Goal: Information Seeking & Learning: Learn about a topic

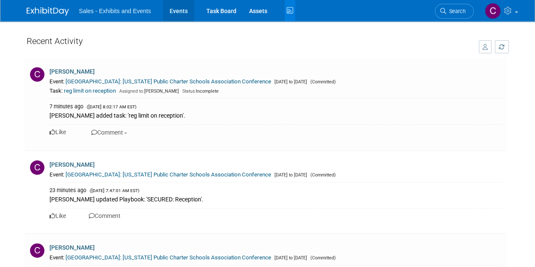
click at [184, 12] on link "Events" at bounding box center [178, 10] width 31 height 21
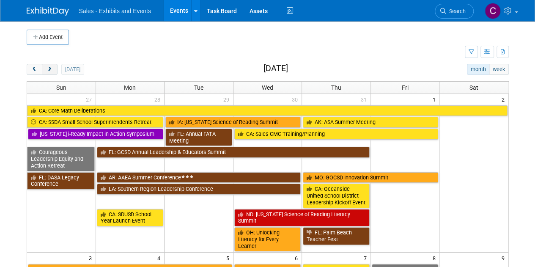
click at [47, 71] on span "next" at bounding box center [50, 70] width 6 height 6
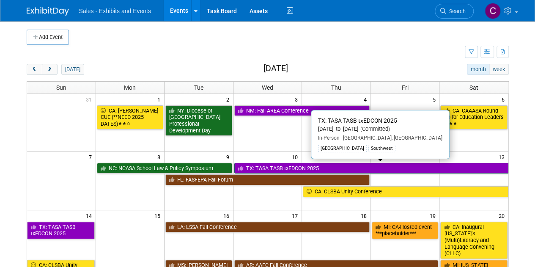
click at [260, 170] on link "TX: TASA TASB txEDCON 2025" at bounding box center [371, 168] width 274 height 11
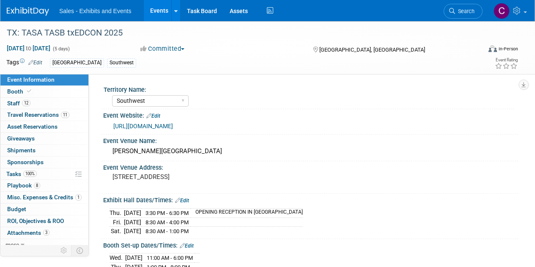
select select "Southwest"
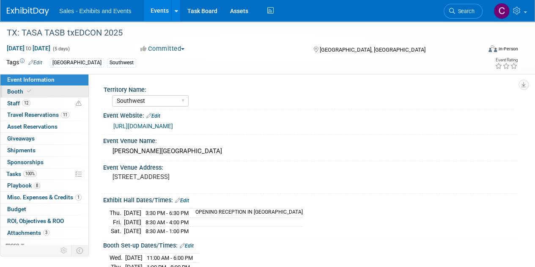
click at [12, 92] on span "Booth" at bounding box center [20, 91] width 26 height 7
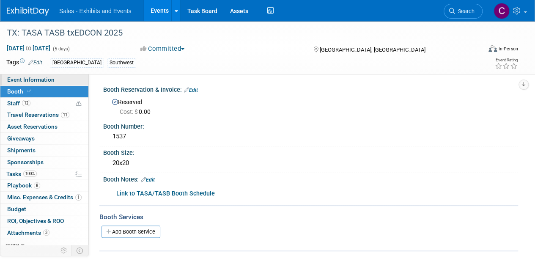
click at [43, 83] on link "Event Information" at bounding box center [44, 79] width 88 height 11
select select "Southwest"
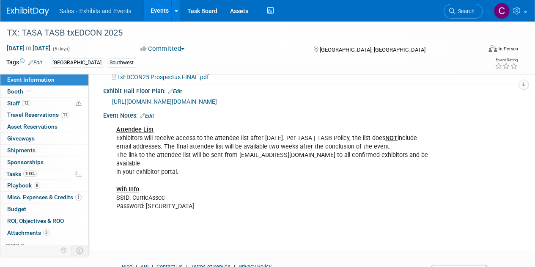
scroll to position [277, 0]
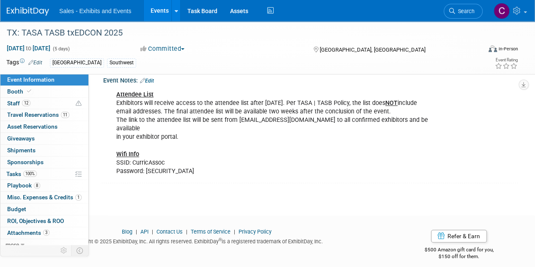
click at [154, 9] on link "Events" at bounding box center [159, 10] width 31 height 21
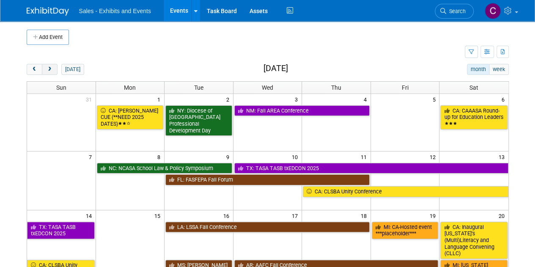
click at [51, 70] on span "next" at bounding box center [50, 70] width 6 height 6
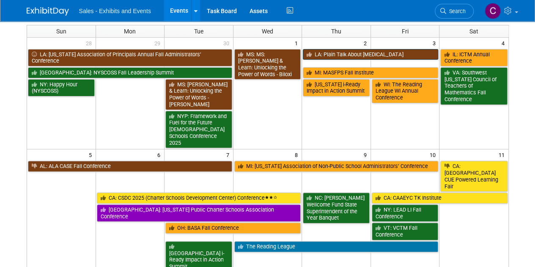
scroll to position [59, 0]
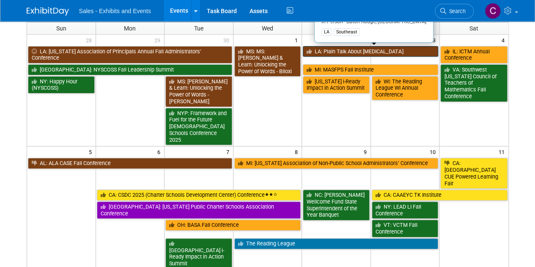
click at [370, 50] on link "LA: Plain Talk About [MEDICAL_DATA]" at bounding box center [370, 51] width 135 height 11
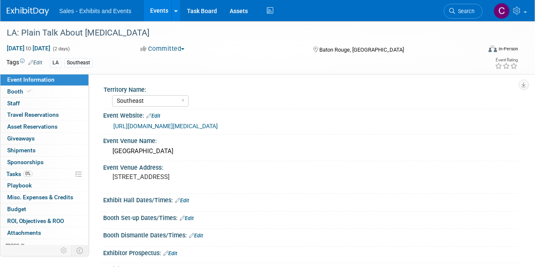
select select "Southeast"
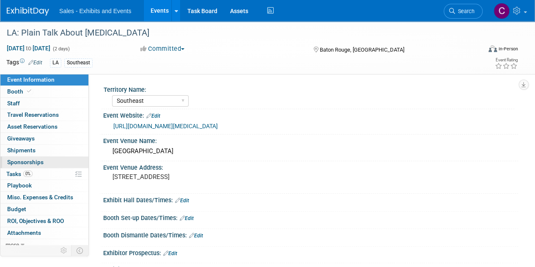
click at [20, 166] on link "0 Sponsorships 0" at bounding box center [44, 162] width 88 height 11
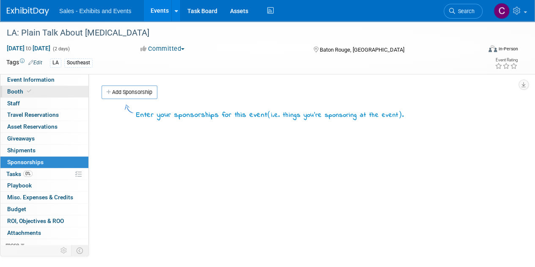
click at [4, 94] on link "Booth" at bounding box center [44, 91] width 88 height 11
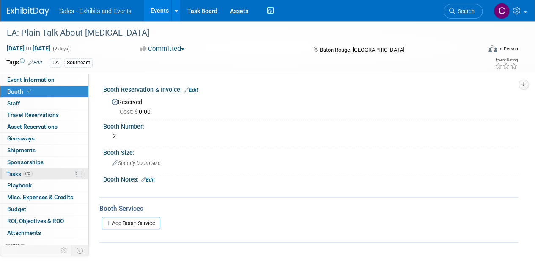
click at [14, 175] on span "Tasks 0%" at bounding box center [19, 174] width 26 height 7
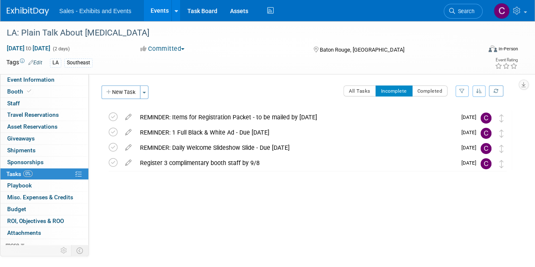
click at [127, 119] on icon at bounding box center [128, 115] width 15 height 11
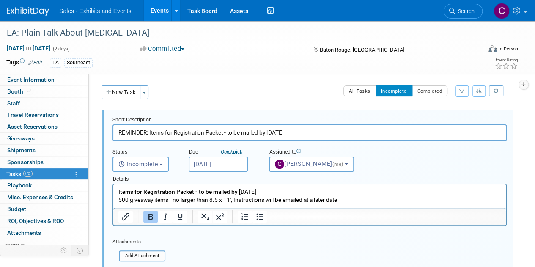
click at [229, 160] on input "Aug 18, 2025" at bounding box center [218, 164] width 59 height 15
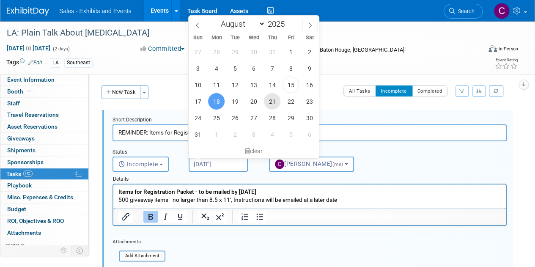
click at [273, 103] on span "21" at bounding box center [272, 101] width 17 height 17
type input "Aug 21, 2025"
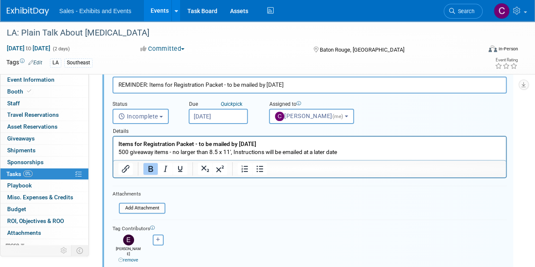
scroll to position [86, 0]
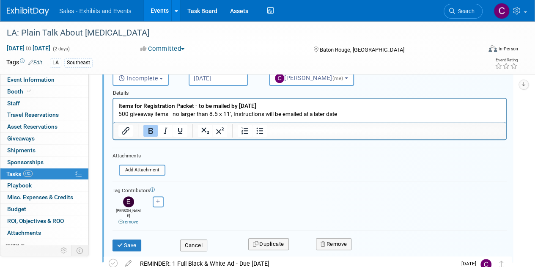
click at [138, 219] on link "remove" at bounding box center [128, 222] width 20 height 6
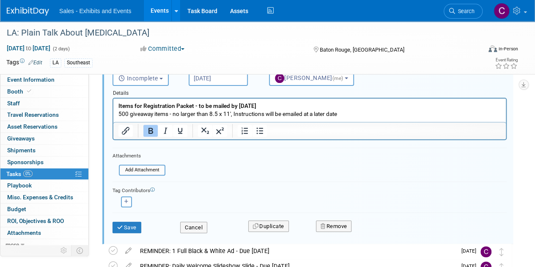
click at [129, 233] on div "Save Cancel Duplicate Remove" at bounding box center [309, 226] width 407 height 20
click at [128, 222] on button "Save" at bounding box center [127, 228] width 29 height 12
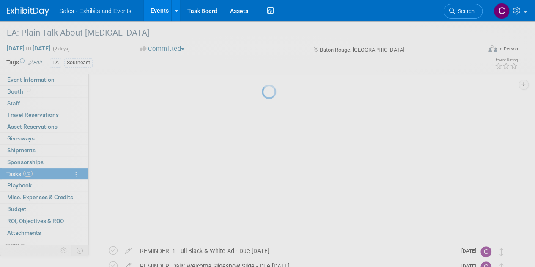
scroll to position [0, 0]
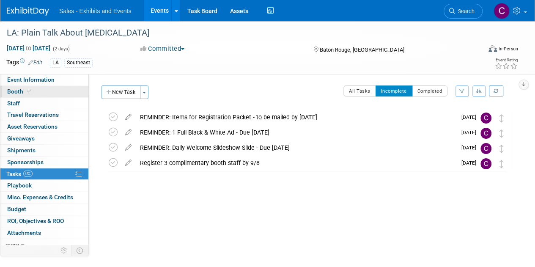
click at [25, 95] on link "Booth" at bounding box center [44, 91] width 88 height 11
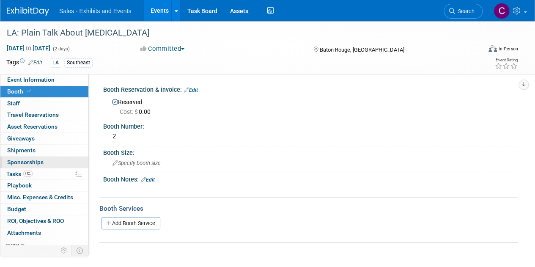
click at [32, 160] on span "Sponsorships 0" at bounding box center [25, 162] width 36 height 7
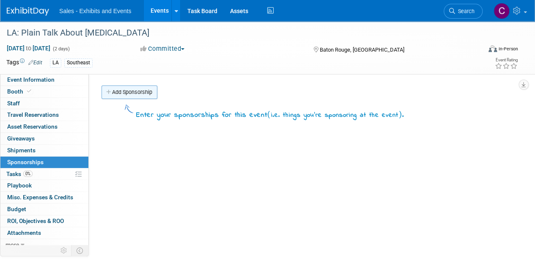
click at [119, 94] on link "Add Sponsorship" at bounding box center [130, 92] width 56 height 14
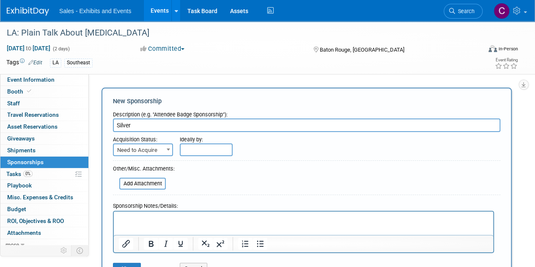
type input "Silver"
click at [135, 146] on span "Need to Acquire" at bounding box center [143, 150] width 58 height 12
select select "2"
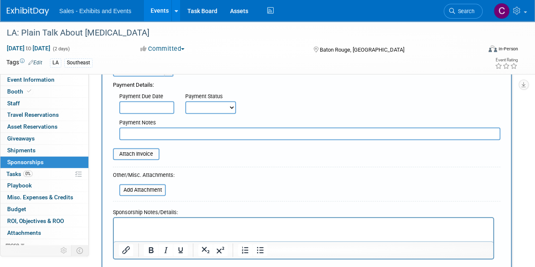
scroll to position [118, 0]
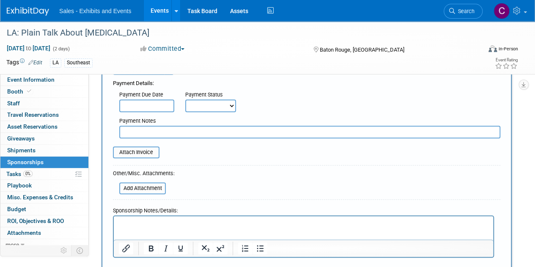
click at [212, 106] on select "Not Paid Yet Partially Paid Paid in Full" at bounding box center [210, 105] width 51 height 13
select select "1"
click at [185, 99] on select "Not Paid Yet Partially Paid Paid in Full" at bounding box center [210, 105] width 51 height 13
click at [157, 187] on input "file" at bounding box center [114, 188] width 101 height 10
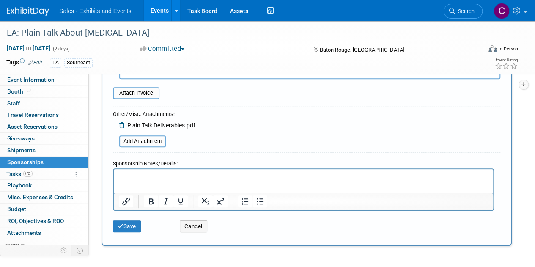
scroll to position [245, 0]
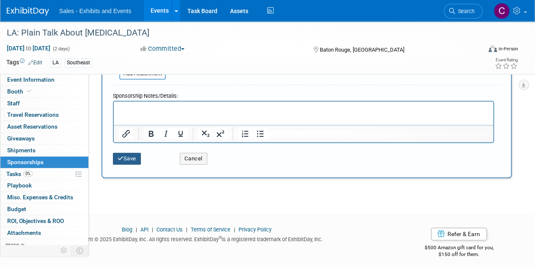
click at [124, 157] on button "Save" at bounding box center [127, 159] width 28 height 12
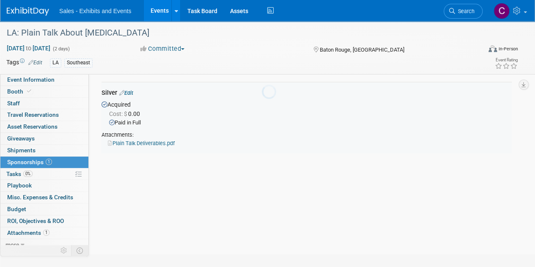
scroll to position [18, 0]
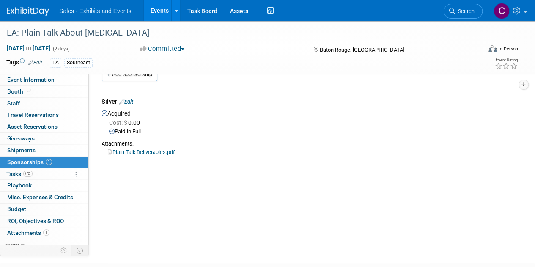
click at [155, 18] on link "Events" at bounding box center [159, 10] width 31 height 21
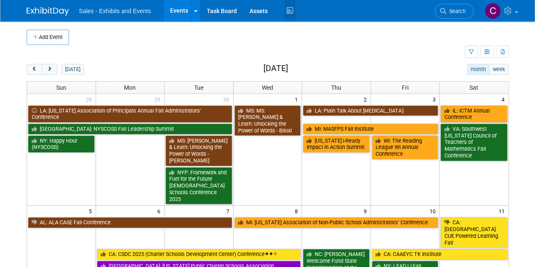
click at [289, 12] on icon at bounding box center [290, 10] width 11 height 13
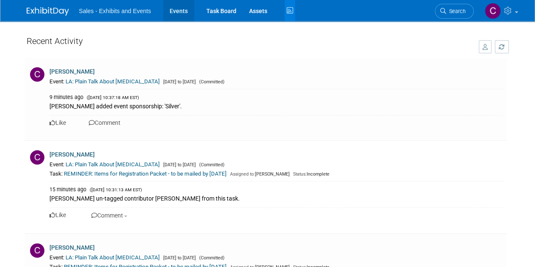
click at [177, 9] on link "Events" at bounding box center [178, 10] width 31 height 21
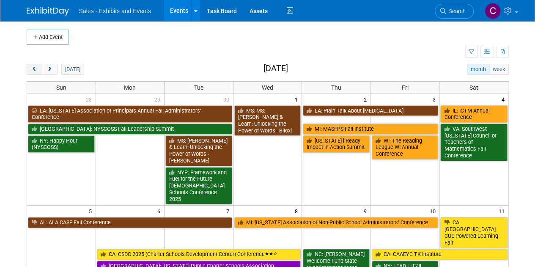
click at [31, 72] on button "prev" at bounding box center [35, 69] width 16 height 11
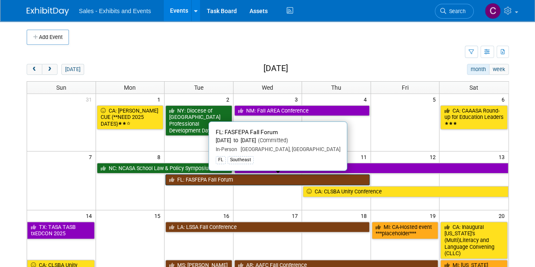
click at [196, 181] on link "FL: FASFEPA Fall Forum" at bounding box center [267, 179] width 204 height 11
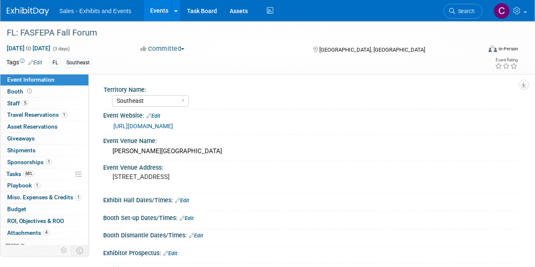
select select "Southeast"
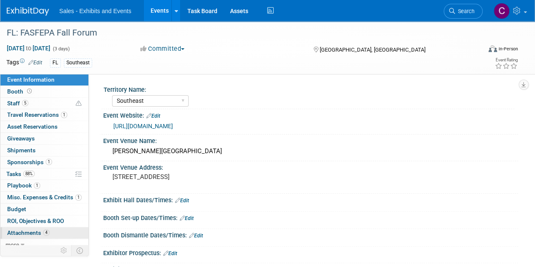
click at [33, 229] on span "Attachments 4" at bounding box center [28, 232] width 42 height 7
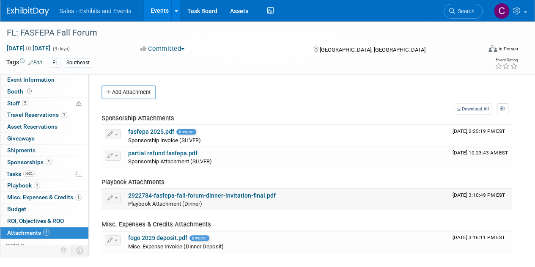
click at [195, 196] on link "2922784-fasfepa-fall-forum-dinner-invitation-final.pdf" at bounding box center [202, 195] width 148 height 7
click at [273, 11] on icon at bounding box center [270, 10] width 11 height 13
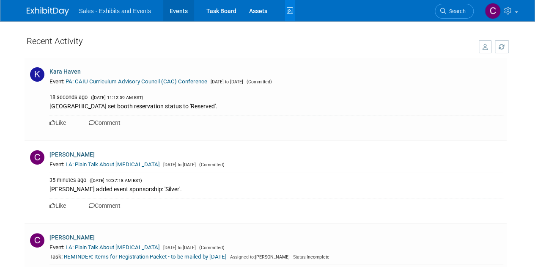
click at [175, 12] on link "Events" at bounding box center [178, 10] width 31 height 21
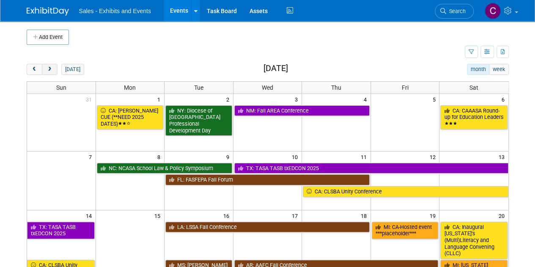
click at [52, 70] on span "next" at bounding box center [50, 70] width 6 height 6
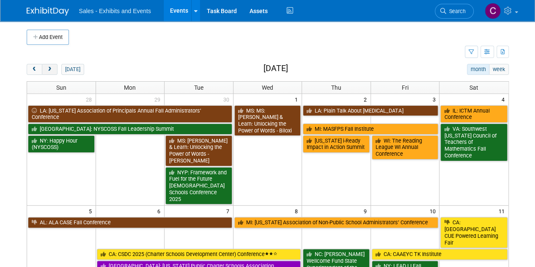
click at [52, 70] on span "next" at bounding box center [50, 70] width 6 height 6
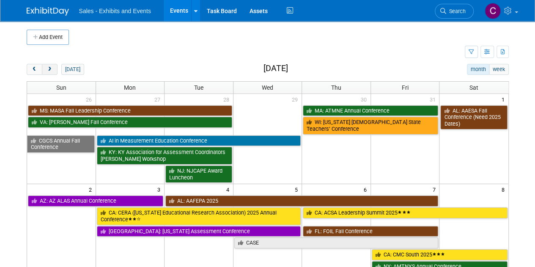
click at [52, 70] on span "next" at bounding box center [50, 70] width 6 height 6
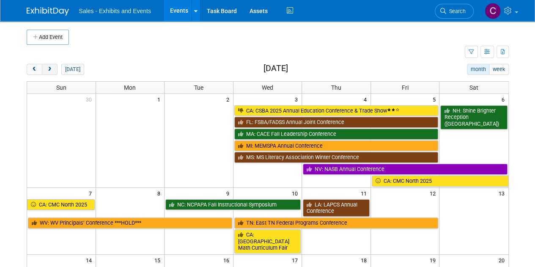
click at [52, 70] on span "next" at bounding box center [50, 70] width 6 height 6
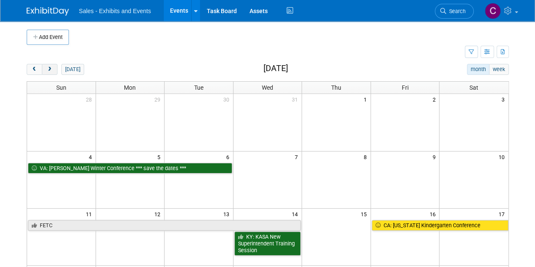
click at [52, 70] on span "next" at bounding box center [50, 70] width 6 height 6
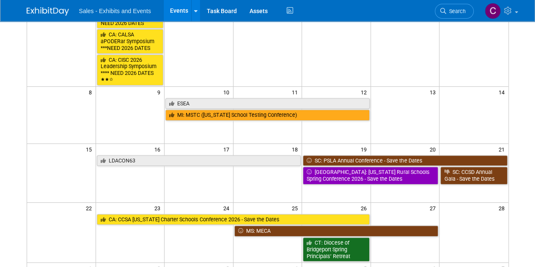
scroll to position [132, 0]
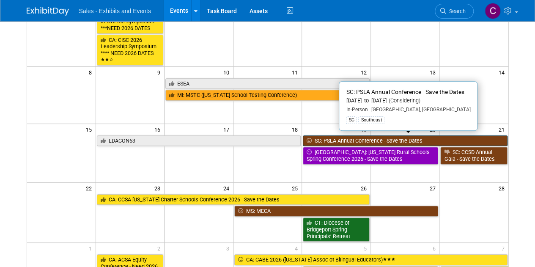
click at [358, 136] on link "SC: PSLA Annual Conference - Save the Dates" at bounding box center [405, 140] width 204 height 11
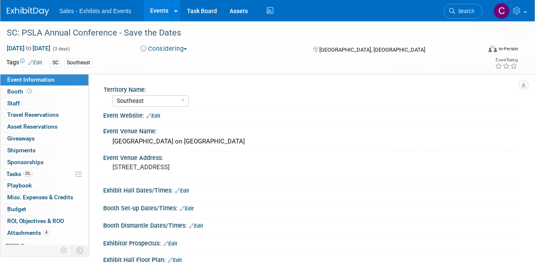
select select "Southeast"
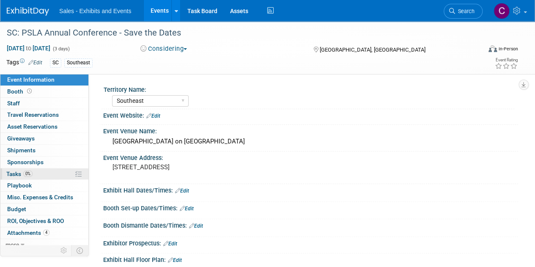
click at [25, 171] on span "0%" at bounding box center [27, 174] width 9 height 6
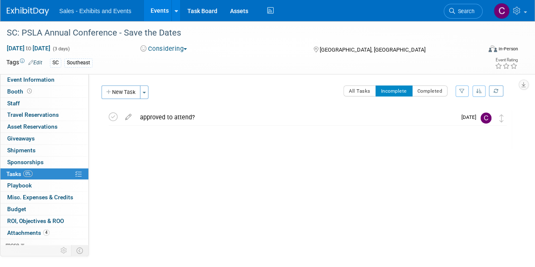
click at [161, 11] on link "Events" at bounding box center [159, 10] width 31 height 21
